Goal: Task Accomplishment & Management: Manage account settings

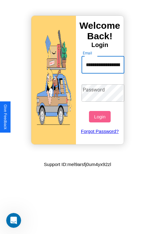
scroll to position [0, 31]
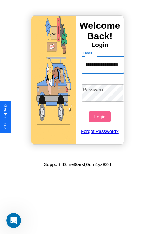
type input "**********"
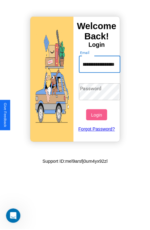
scroll to position [0, 0]
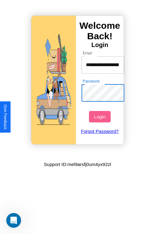
click at [100, 117] on button "Login" at bounding box center [99, 116] width 21 height 11
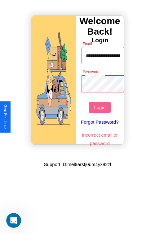
click at [100, 107] on button "Login" at bounding box center [99, 107] width 21 height 11
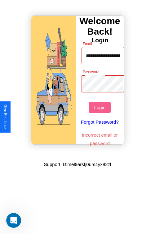
click at [100, 107] on button "Login" at bounding box center [99, 107] width 21 height 11
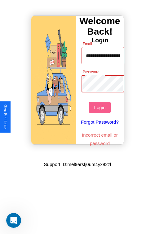
click at [100, 107] on button "Login" at bounding box center [99, 107] width 21 height 11
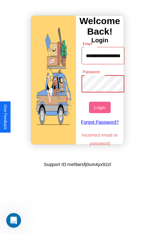
click at [100, 107] on button "Login" at bounding box center [99, 107] width 21 height 11
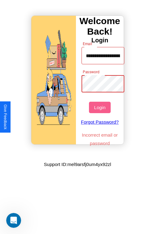
click at [100, 107] on button "Login" at bounding box center [99, 107] width 21 height 11
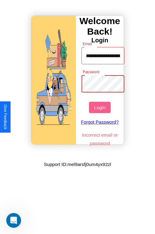
click at [100, 107] on button "Login" at bounding box center [99, 107] width 21 height 11
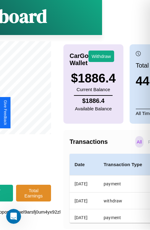
scroll to position [49, 79]
